Goal: Information Seeking & Learning: Learn about a topic

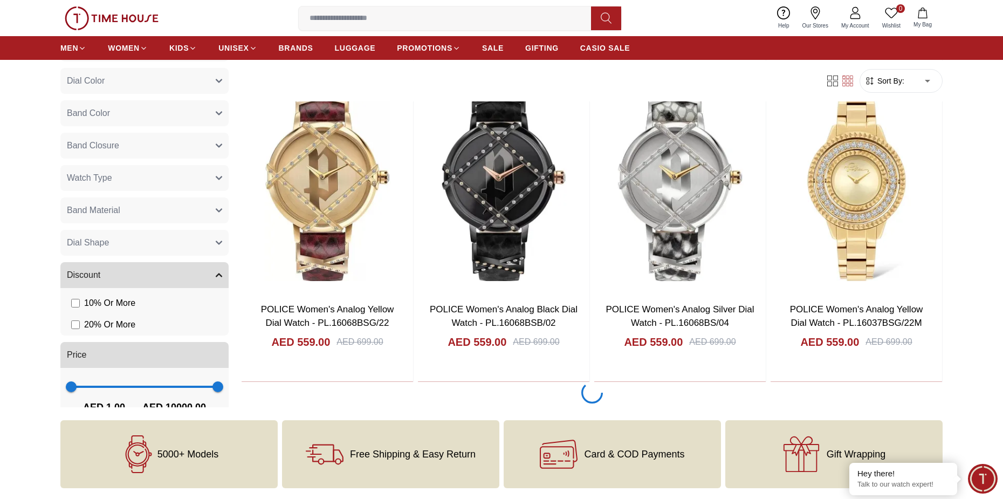
scroll to position [1833, 0]
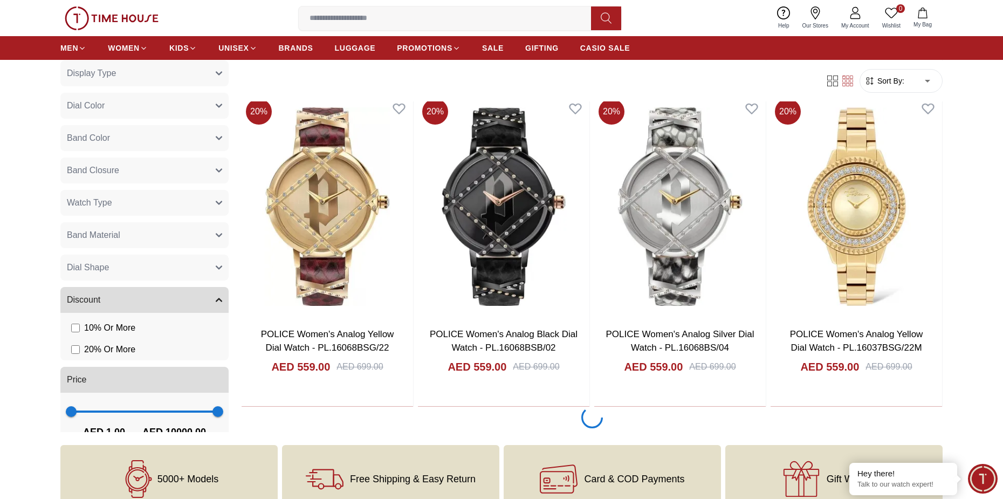
click at [590, 419] on icon at bounding box center [591, 417] width 29 height 29
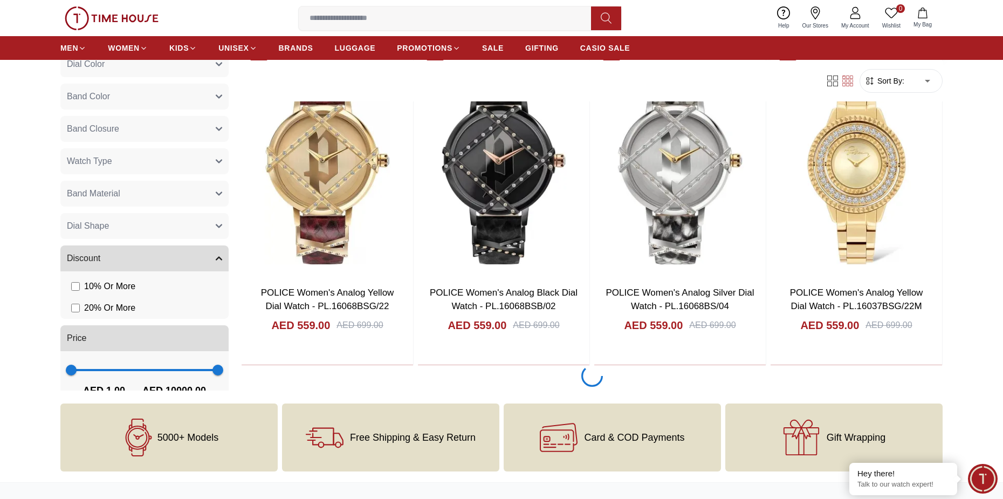
scroll to position [1887, 0]
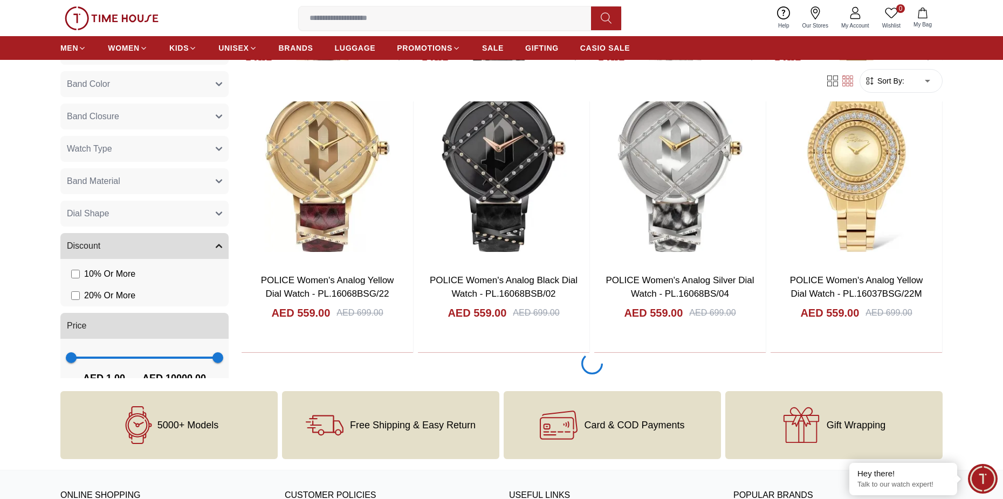
click at [587, 358] on icon at bounding box center [591, 363] width 24 height 24
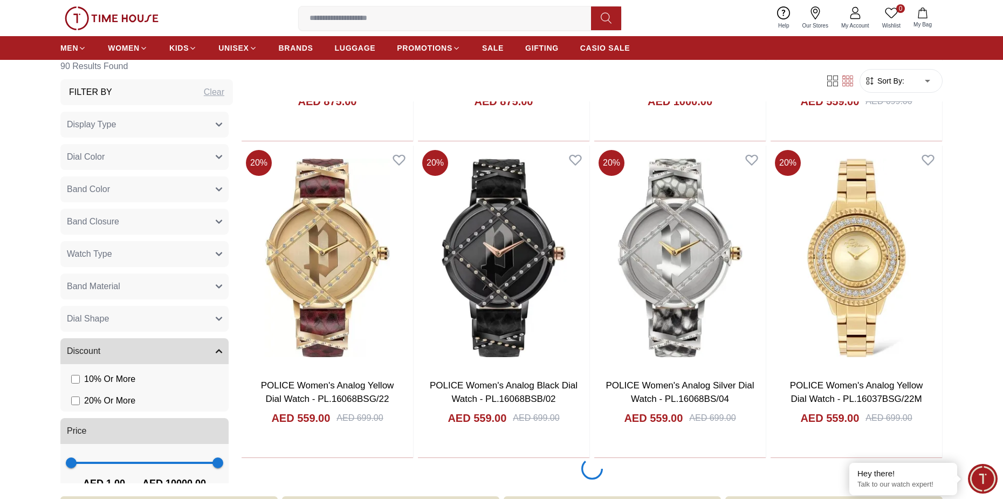
scroll to position [1747, 0]
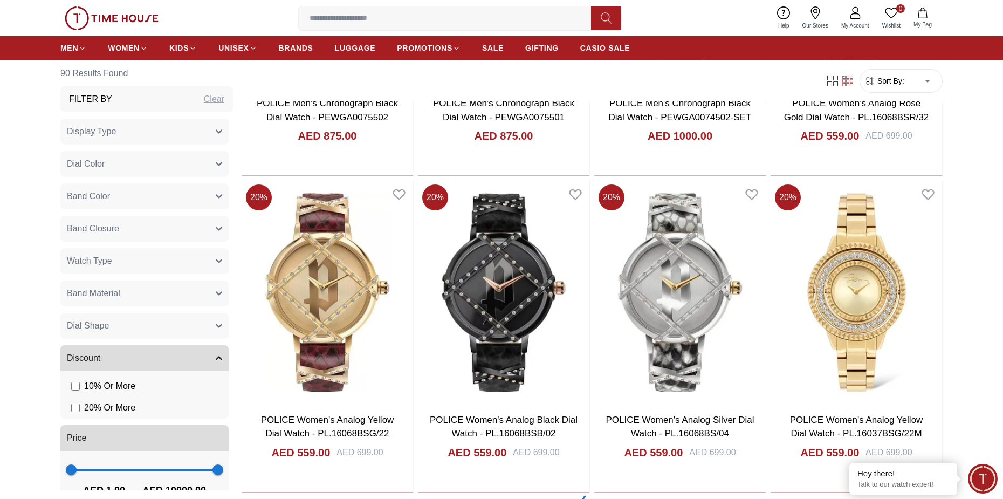
click at [192, 139] on button "Display Type" at bounding box center [144, 132] width 168 height 26
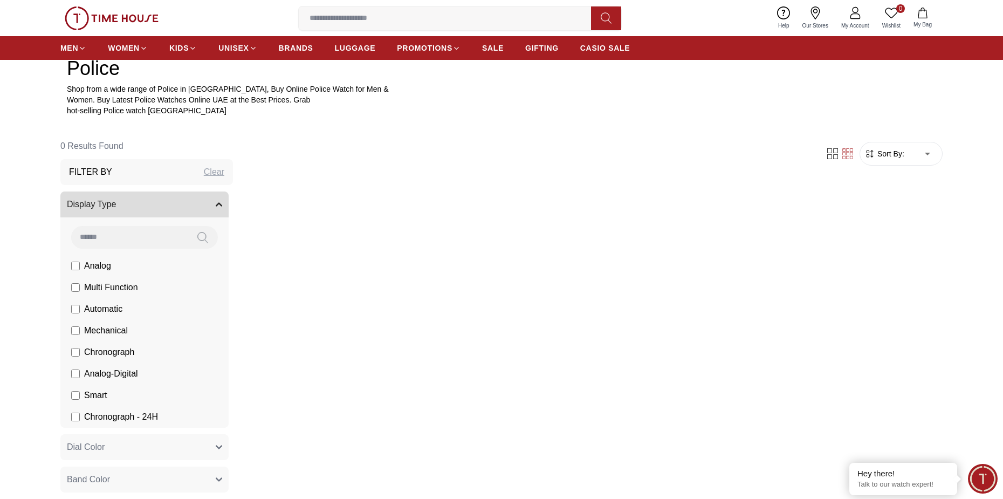
scroll to position [571, 0]
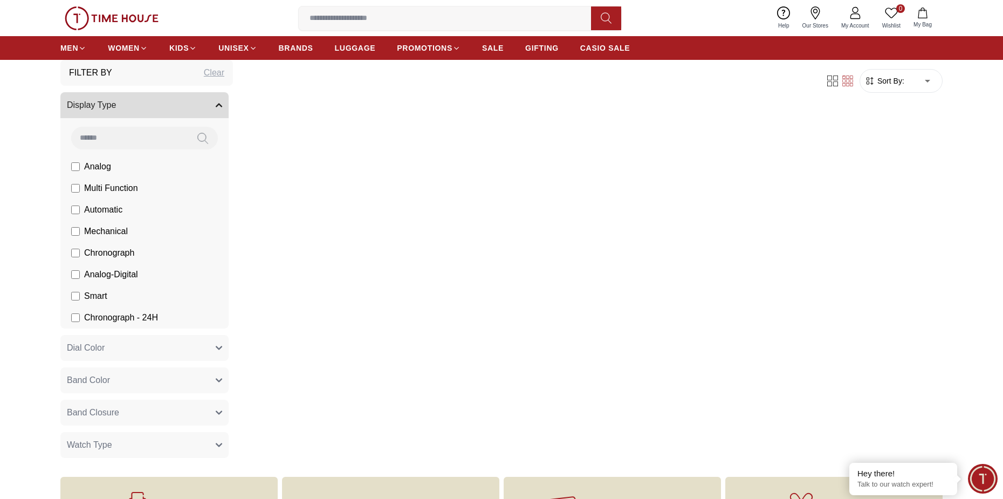
click at [110, 251] on span "Chronograph" at bounding box center [109, 252] width 50 height 13
